Goal: Transaction & Acquisition: Purchase product/service

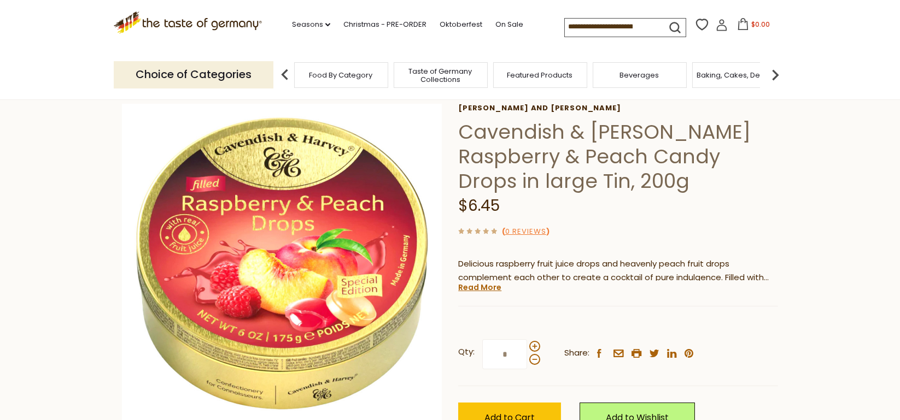
scroll to position [163, 0]
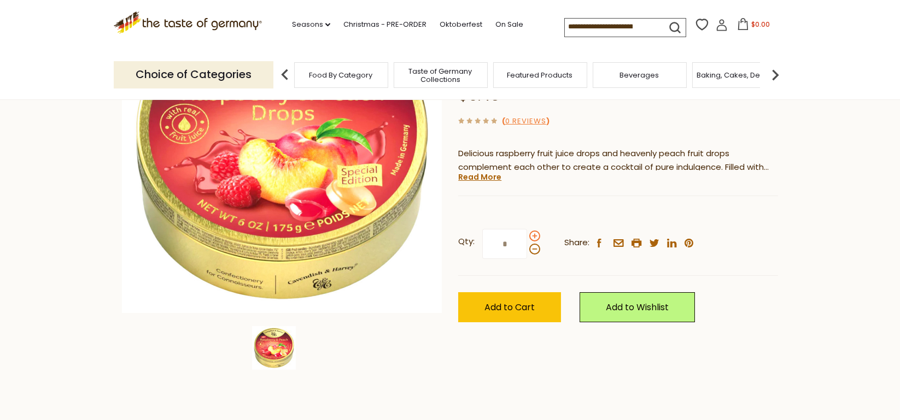
click at [535, 238] on span at bounding box center [534, 236] width 11 height 11
click at [527, 238] on input "*" at bounding box center [504, 244] width 45 height 30
click at [535, 238] on span at bounding box center [534, 236] width 11 height 11
click at [527, 238] on input "*" at bounding box center [504, 244] width 45 height 30
click at [535, 238] on span at bounding box center [534, 236] width 11 height 11
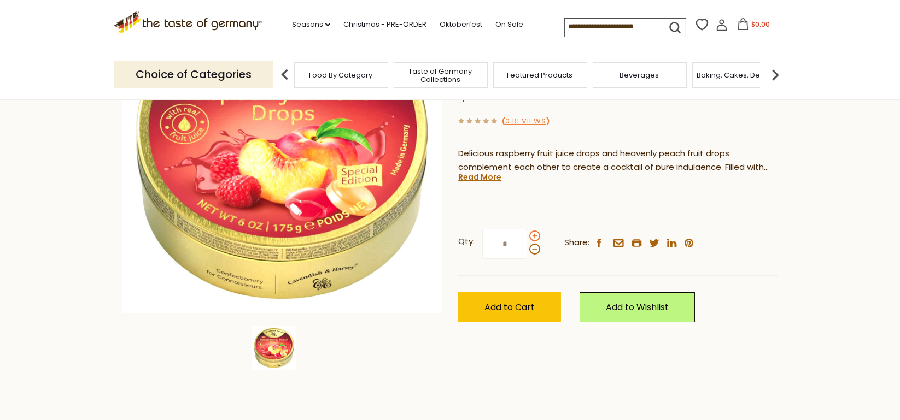
click at [527, 238] on input "*" at bounding box center [504, 244] width 45 height 30
click at [535, 238] on span at bounding box center [534, 236] width 11 height 11
click at [527, 238] on input "*" at bounding box center [504, 244] width 45 height 30
click at [535, 238] on span at bounding box center [534, 236] width 11 height 11
click at [527, 238] on input "*" at bounding box center [504, 244] width 45 height 30
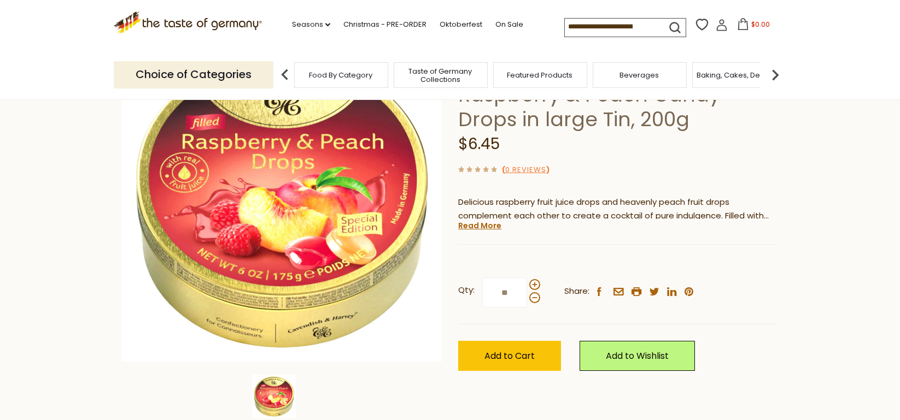
scroll to position [55, 0]
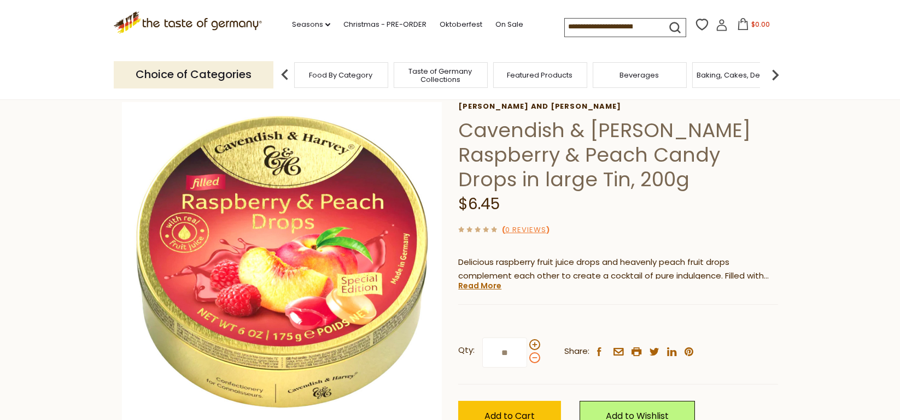
click at [536, 360] on span at bounding box center [534, 358] width 11 height 11
click at [527, 360] on input "**" at bounding box center [504, 353] width 45 height 30
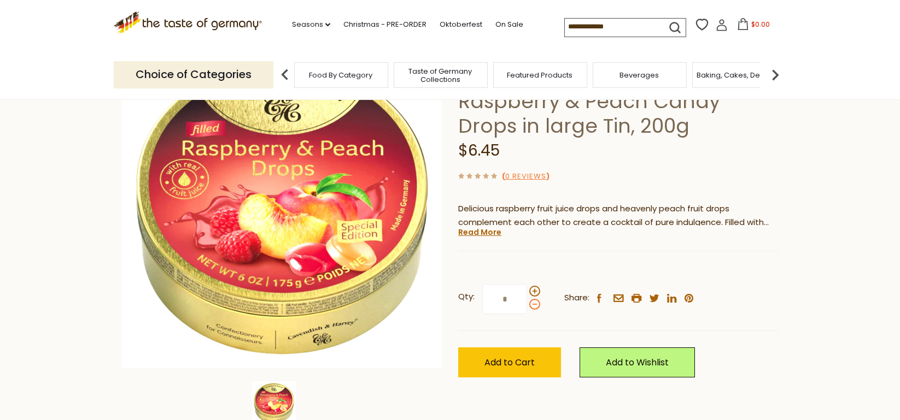
scroll to position [109, 0]
click at [514, 366] on span "Add to Cart" at bounding box center [509, 362] width 50 height 13
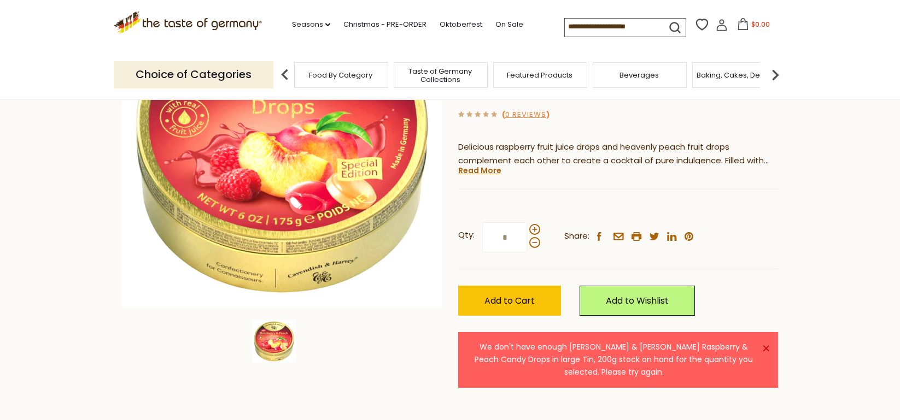
scroll to position [163, 0]
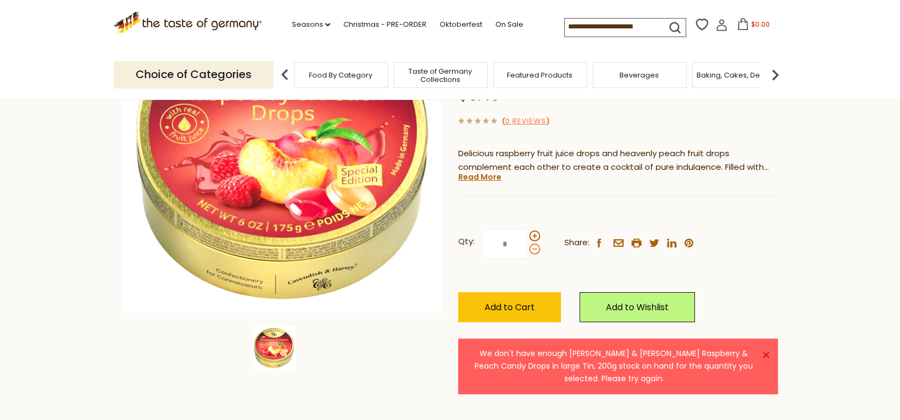
click at [534, 252] on span at bounding box center [534, 249] width 11 height 11
click at [527, 252] on input "*" at bounding box center [504, 244] width 45 height 30
click at [534, 252] on span at bounding box center [534, 249] width 11 height 11
click at [527, 252] on input "*" at bounding box center [504, 244] width 45 height 30
click at [534, 252] on span at bounding box center [534, 249] width 11 height 11
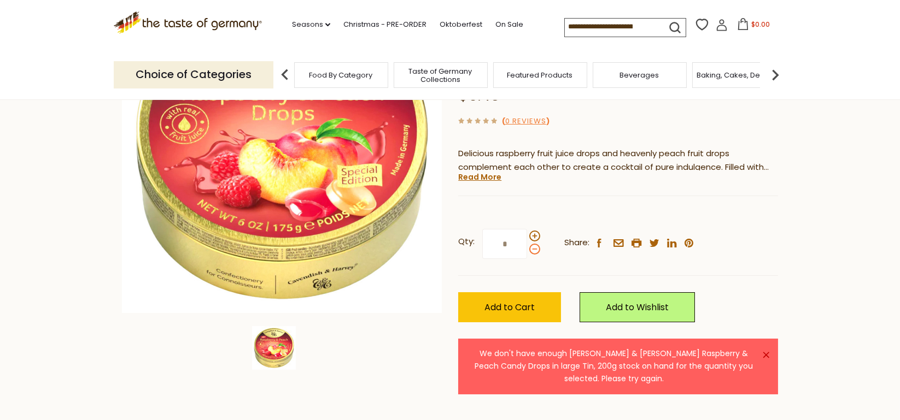
click at [527, 252] on input "*" at bounding box center [504, 244] width 45 height 30
click at [534, 252] on span at bounding box center [534, 249] width 11 height 11
click at [527, 252] on input "*" at bounding box center [504, 244] width 45 height 30
click at [536, 239] on span at bounding box center [534, 236] width 11 height 11
click at [527, 239] on input "*" at bounding box center [504, 244] width 45 height 30
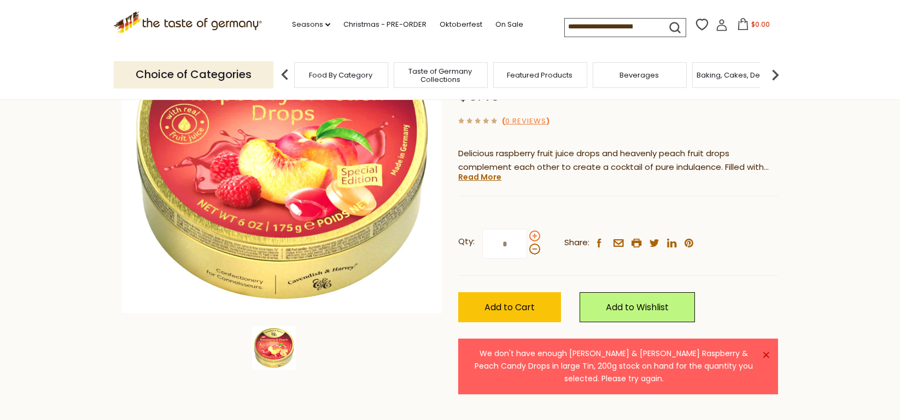
click at [536, 239] on span at bounding box center [534, 236] width 11 height 11
click at [527, 239] on input "*" at bounding box center [504, 244] width 45 height 30
click at [542, 311] on button "Add to Cart" at bounding box center [509, 308] width 103 height 30
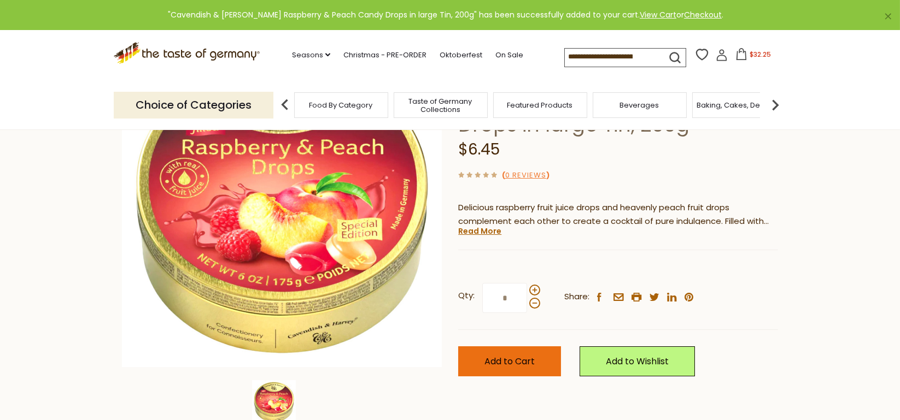
scroll to position [109, 0]
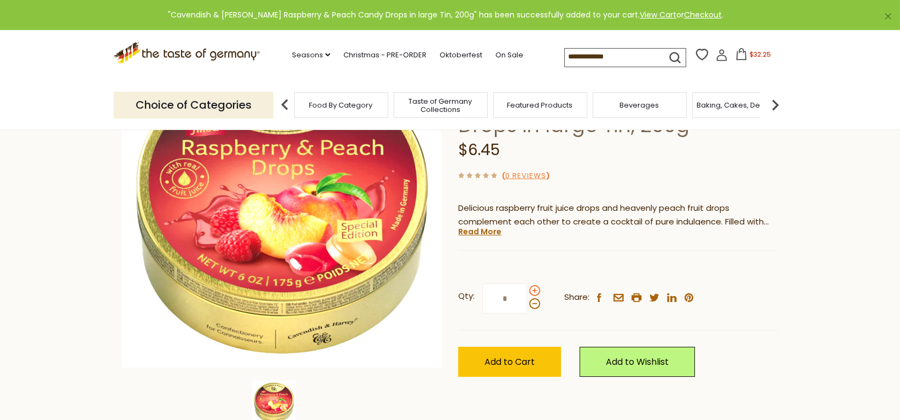
click at [535, 289] on span at bounding box center [534, 290] width 11 height 11
click at [527, 289] on input "*" at bounding box center [504, 299] width 45 height 30
click at [519, 367] on button "Add to Cart" at bounding box center [509, 362] width 103 height 30
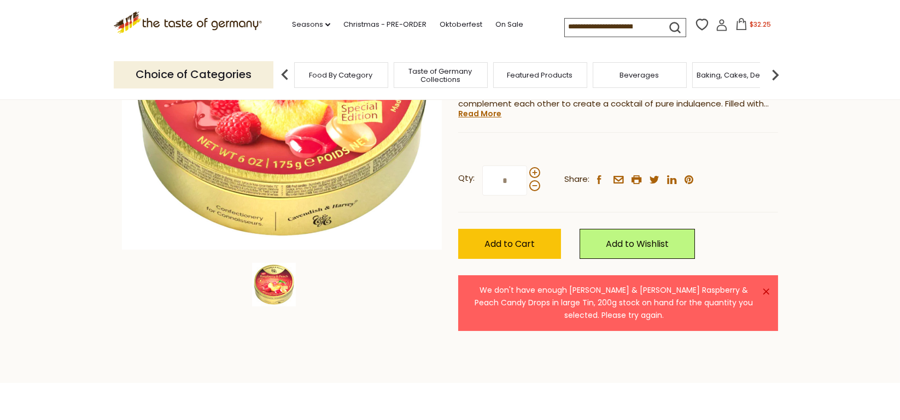
scroll to position [219, 0]
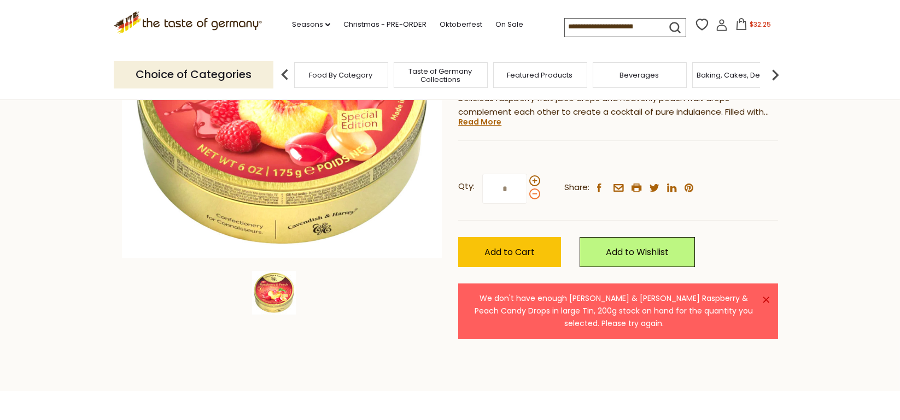
click at [531, 194] on span at bounding box center [534, 194] width 11 height 11
click at [527, 194] on input "*" at bounding box center [504, 189] width 45 height 30
click at [529, 257] on span "Add to Cart" at bounding box center [509, 252] width 50 height 13
click at [538, 197] on span at bounding box center [534, 194] width 11 height 11
click at [527, 197] on input "*" at bounding box center [504, 189] width 45 height 30
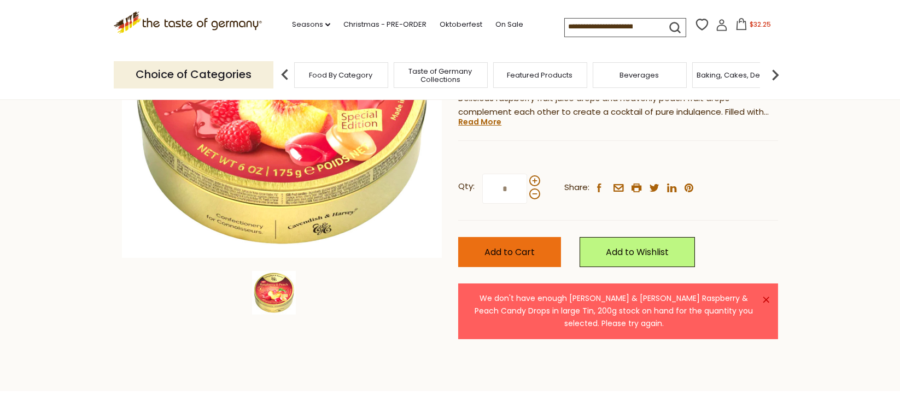
click at [518, 241] on button "Add to Cart" at bounding box center [509, 252] width 103 height 30
click at [534, 199] on span at bounding box center [534, 194] width 11 height 11
click at [527, 199] on input "*" at bounding box center [504, 189] width 45 height 30
type input "*"
click at [515, 242] on button "Add to Cart" at bounding box center [509, 252] width 103 height 30
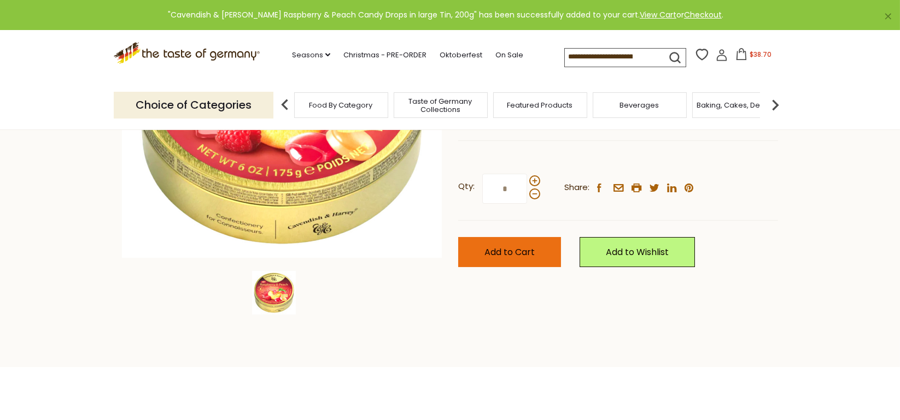
click at [515, 250] on span "Add to Cart" at bounding box center [509, 252] width 50 height 13
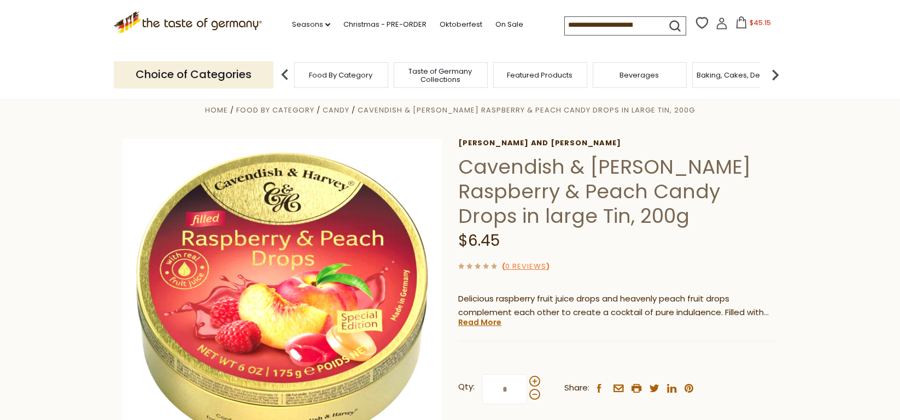
scroll to position [0, 0]
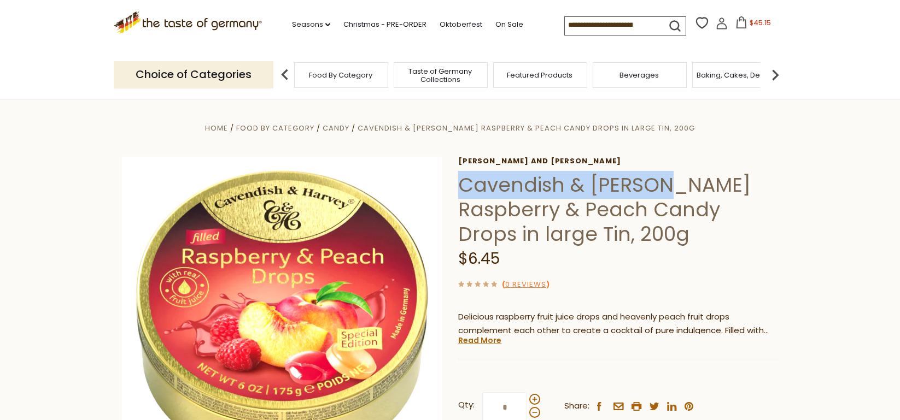
drag, startPoint x: 648, startPoint y: 186, endPoint x: 462, endPoint y: 188, distance: 185.9
click at [462, 188] on h1 "Cavendish & [PERSON_NAME] Raspberry & Peach Candy Drops in large Tin, 200g" at bounding box center [618, 210] width 320 height 74
copy h1 "Cavendish & Harvey"
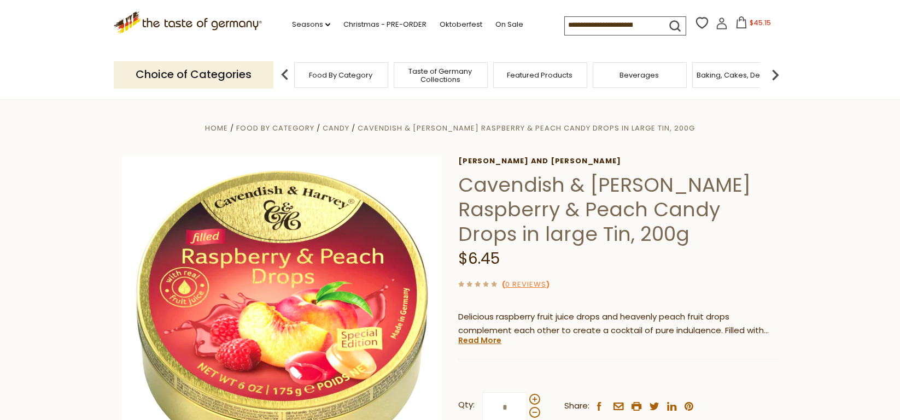
click at [599, 17] on input at bounding box center [611, 24] width 92 height 15
paste input "**********"
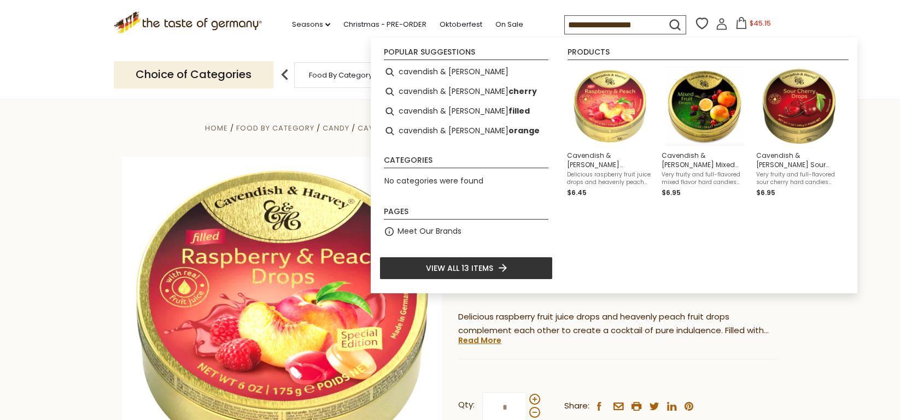
type input "**********"
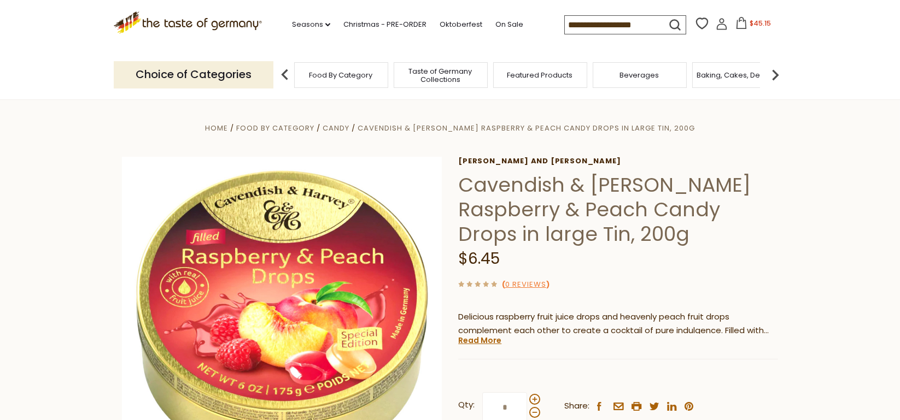
scroll to position [0, 0]
click at [673, 28] on icon "submit" at bounding box center [675, 25] width 10 height 10
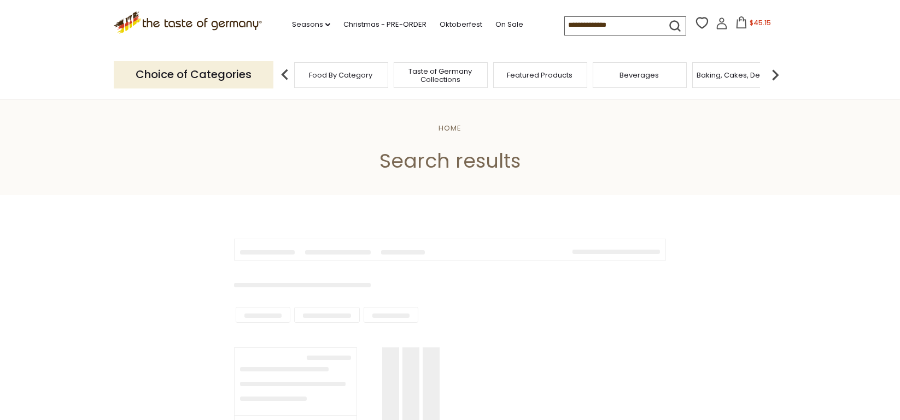
type input "**********"
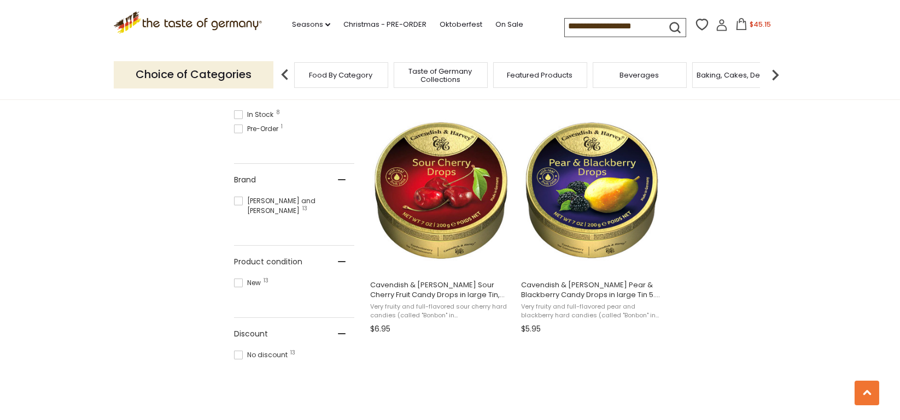
scroll to position [437, 0]
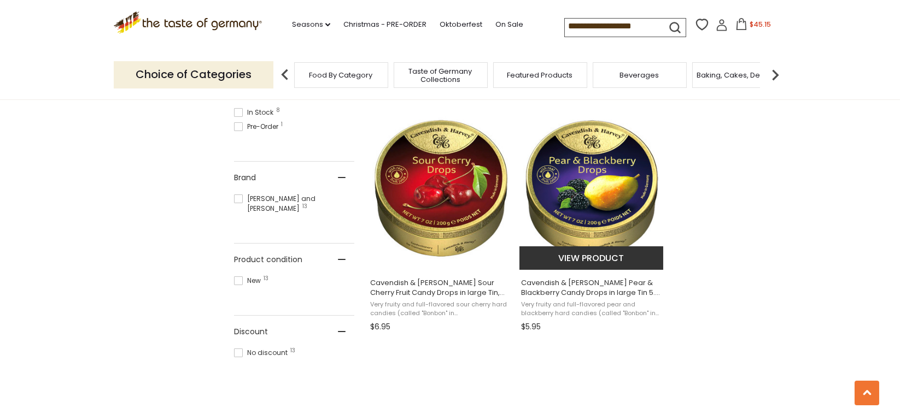
click at [606, 276] on span "Cavendish & [PERSON_NAME] Pear & Blackberry Candy Drops in large Tin 5.3 oz Ver…" at bounding box center [591, 303] width 145 height 66
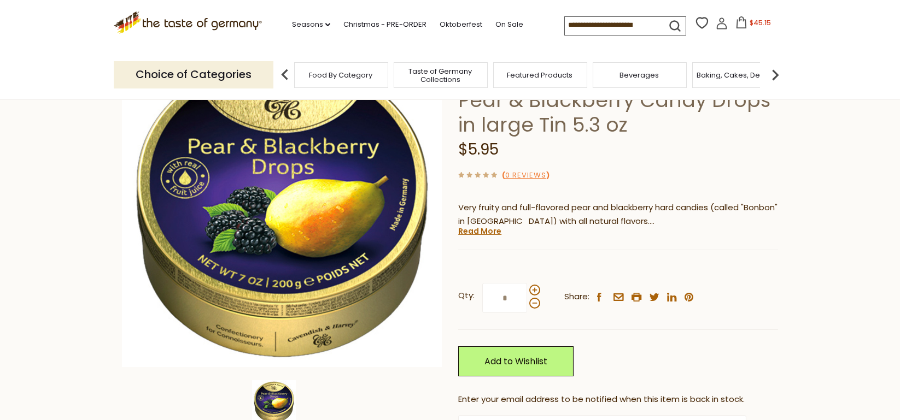
scroll to position [109, 0]
click at [531, 289] on span at bounding box center [534, 290] width 11 height 11
click at [527, 289] on input "*" at bounding box center [504, 299] width 45 height 30
click at [531, 289] on span at bounding box center [534, 290] width 11 height 11
click at [527, 289] on input "*" at bounding box center [504, 299] width 45 height 30
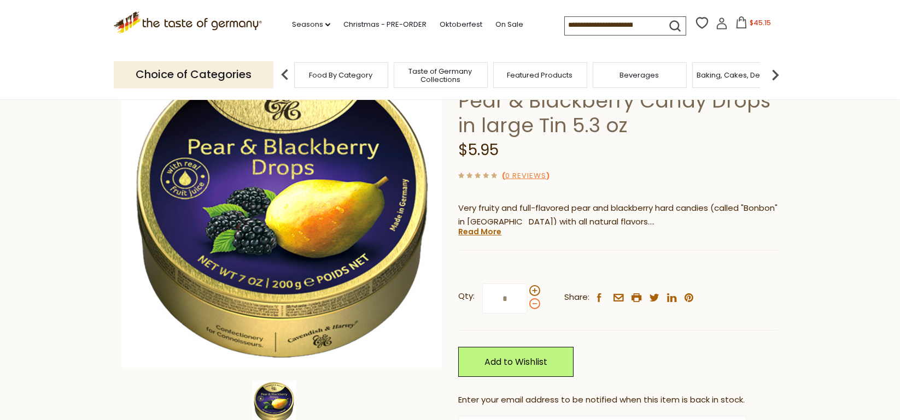
click at [531, 305] on span at bounding box center [534, 304] width 11 height 11
click at [527, 305] on input "*" at bounding box center [504, 299] width 45 height 30
click at [531, 305] on span at bounding box center [534, 304] width 11 height 11
click at [527, 305] on input "*" at bounding box center [504, 299] width 45 height 30
click at [530, 286] on div at bounding box center [534, 297] width 11 height 24
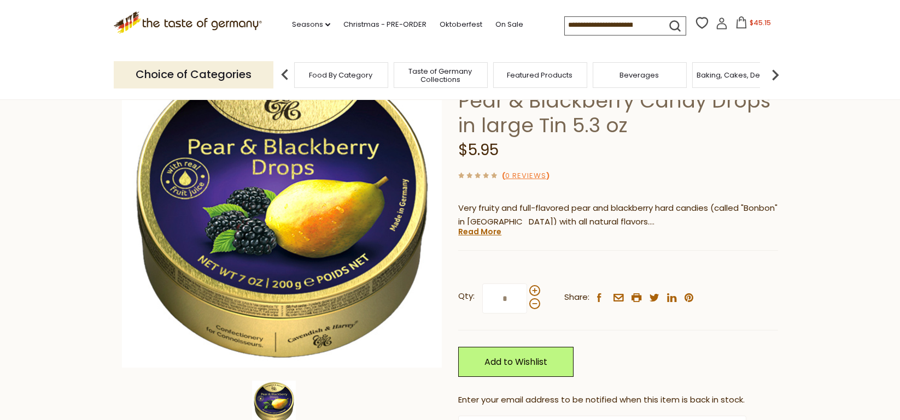
click at [527, 286] on input "*" at bounding box center [504, 299] width 45 height 30
click at [530, 288] on span at bounding box center [534, 290] width 11 height 11
click at [527, 288] on input "*" at bounding box center [504, 299] width 45 height 30
type input "*"
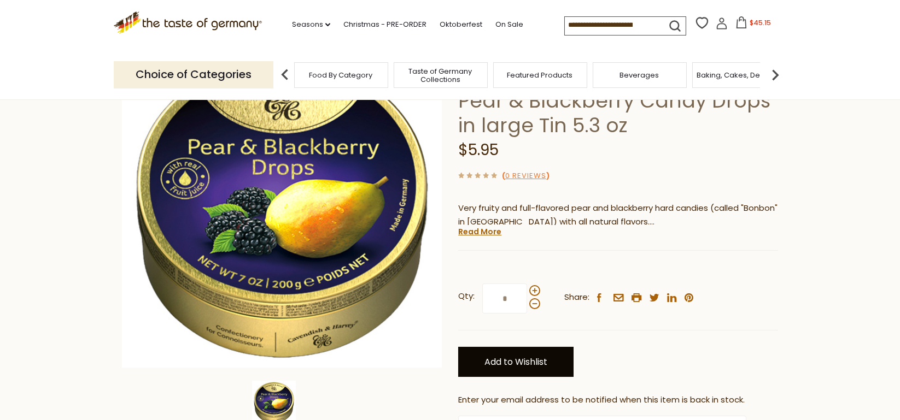
click at [524, 373] on link "Add to Wishlist" at bounding box center [515, 362] width 115 height 30
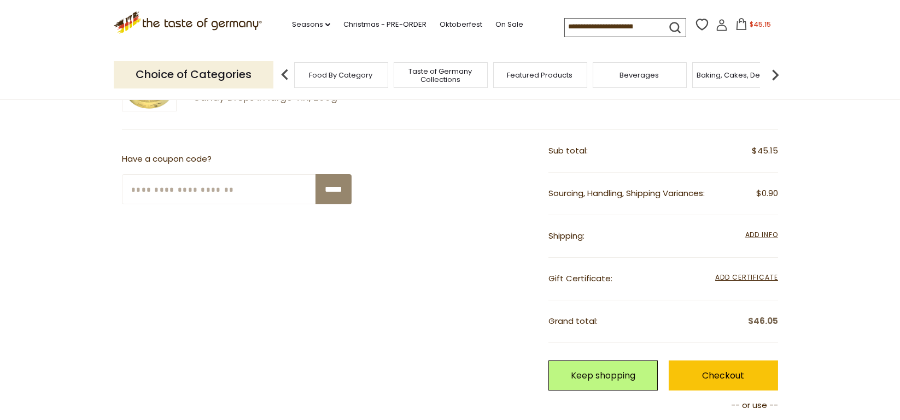
scroll to position [219, 0]
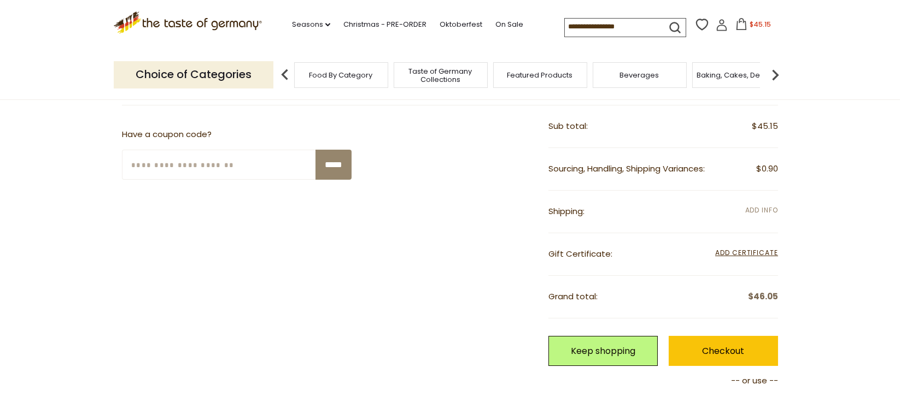
click at [762, 212] on span "Add Info" at bounding box center [761, 210] width 33 height 9
click at [749, 212] on span "Add Info" at bounding box center [761, 210] width 33 height 9
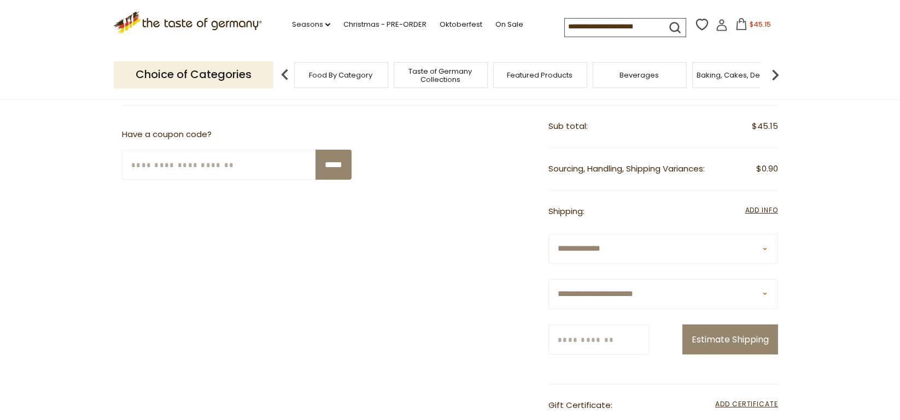
click at [627, 244] on select "**********" at bounding box center [663, 249] width 230 height 30
click at [548, 234] on select "**********" at bounding box center [663, 249] width 230 height 30
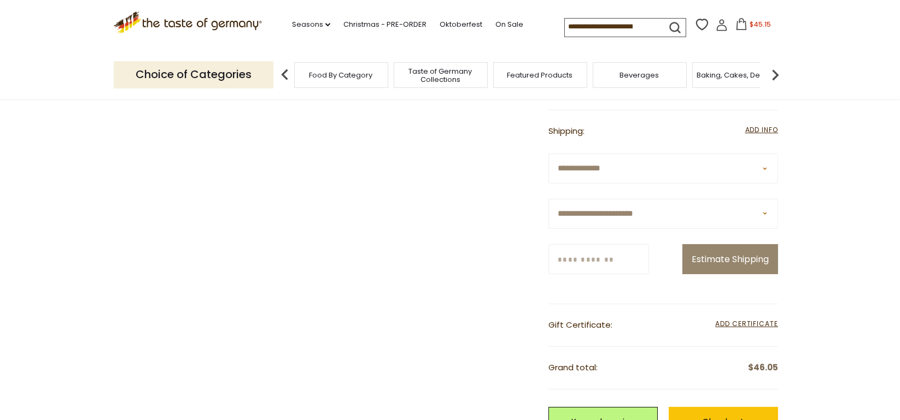
scroll to position [328, 0]
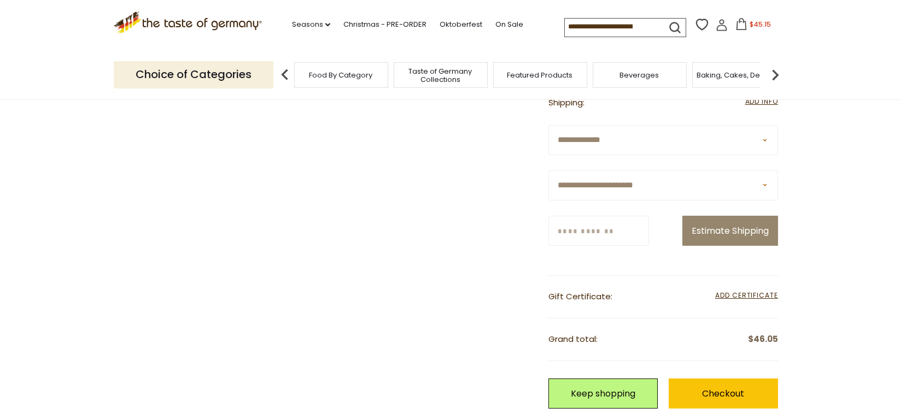
click at [642, 190] on select "**********" at bounding box center [663, 186] width 230 height 30
select select "**"
click at [548, 171] on select "**********" at bounding box center [663, 186] width 230 height 30
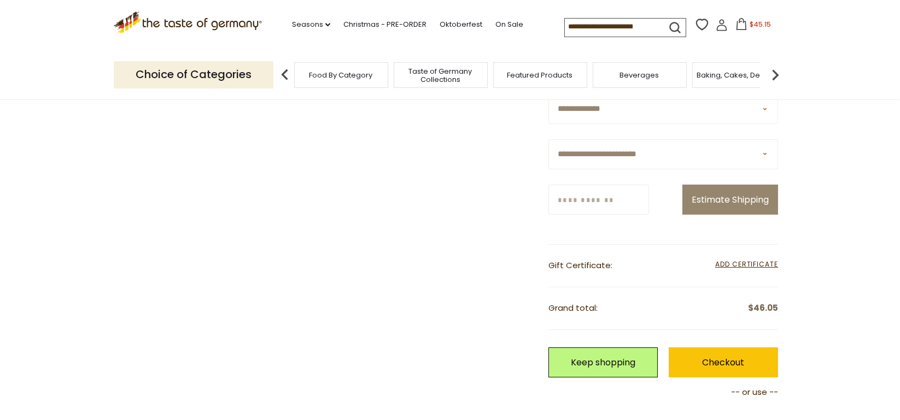
scroll to position [382, 0]
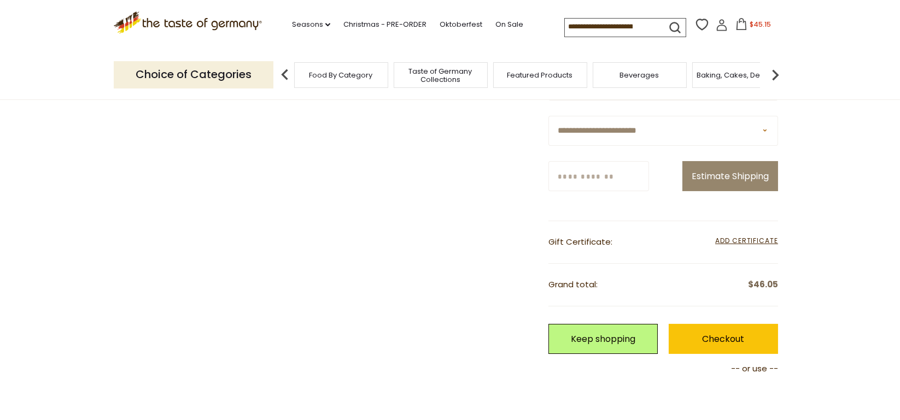
click at [611, 180] on input "Zip/Postcode" at bounding box center [598, 176] width 101 height 30
type input "*****"
click at [740, 178] on button "Estimate Shipping" at bounding box center [730, 176] width 96 height 30
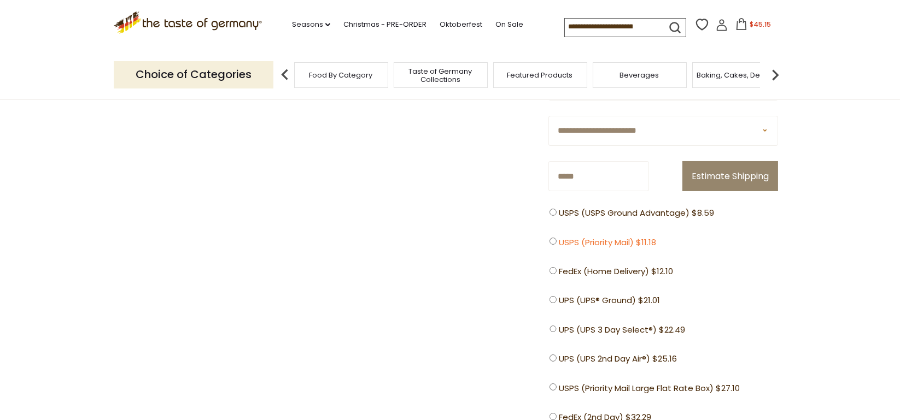
click at [590, 239] on span "USPS (Priority Mail) $11.18" at bounding box center [607, 243] width 97 height 14
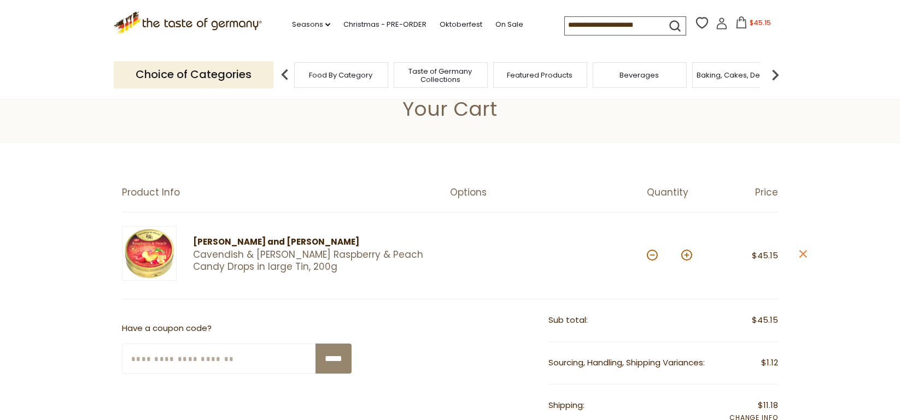
scroll to position [0, 0]
